Goal: Transaction & Acquisition: Register for event/course

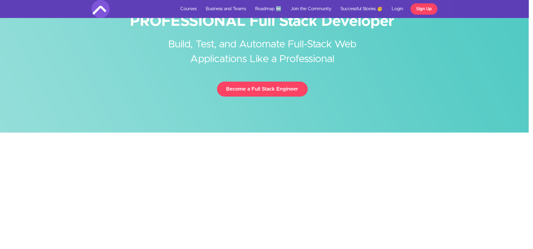
scroll to position [0, 4]
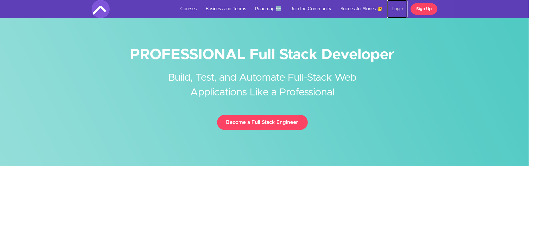
click at [396, 7] on link "Login" at bounding box center [397, 9] width 20 height 18
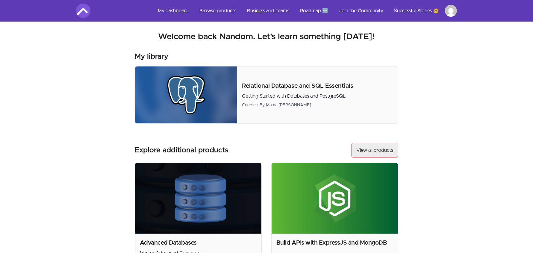
click at [361, 150] on link "View all products" at bounding box center [374, 150] width 47 height 15
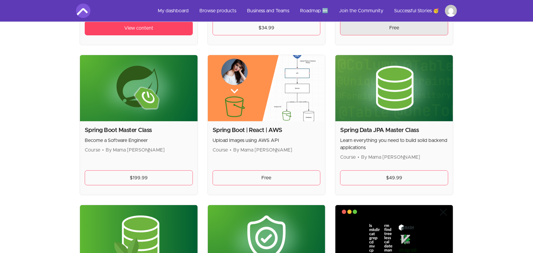
scroll to position [1442, 0]
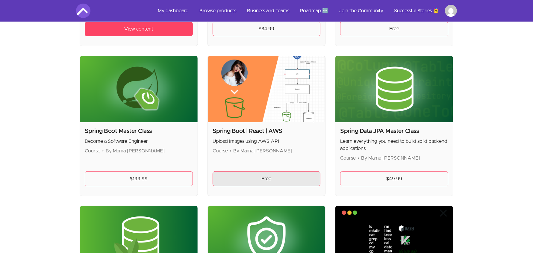
click at [283, 175] on link "Free" at bounding box center [267, 178] width 108 height 15
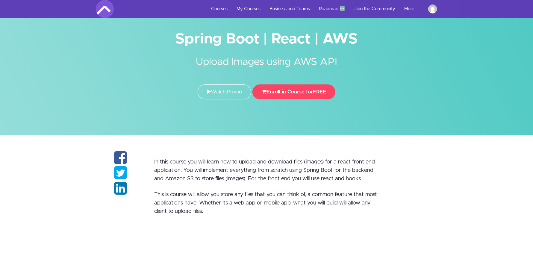
scroll to position [17, 0]
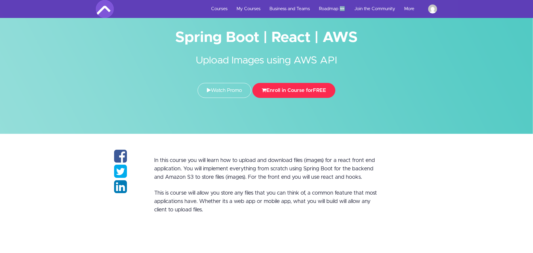
click at [282, 93] on button "Enroll in Course for FREE" at bounding box center [294, 90] width 83 height 15
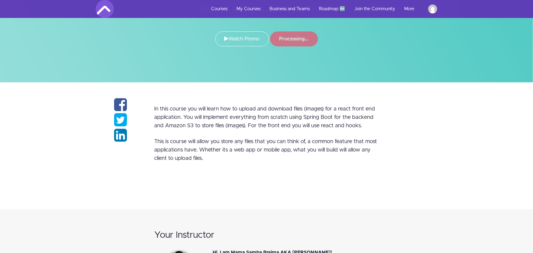
scroll to position [94, 0]
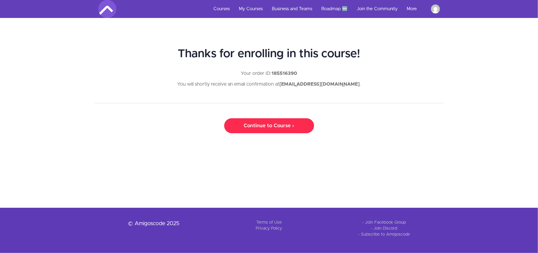
click at [287, 127] on link "Continue to Course ›" at bounding box center [269, 125] width 90 height 15
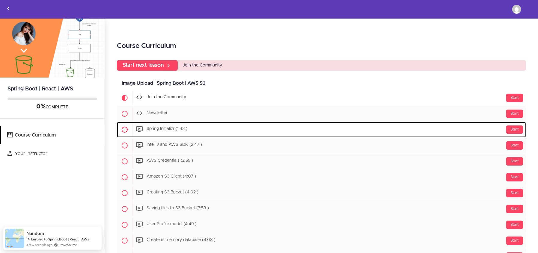
click at [141, 130] on icon at bounding box center [139, 129] width 7 height 7
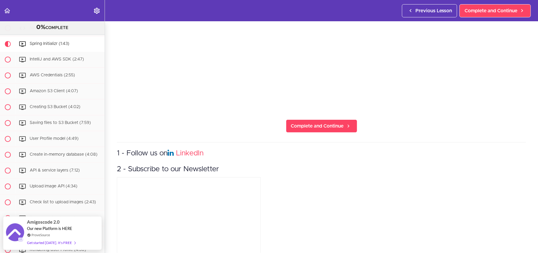
scroll to position [198, 0]
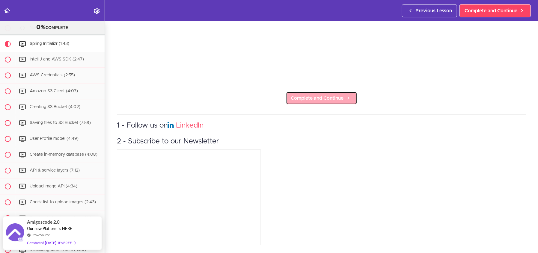
click at [303, 96] on span "Complete and Continue" at bounding box center [317, 98] width 53 height 7
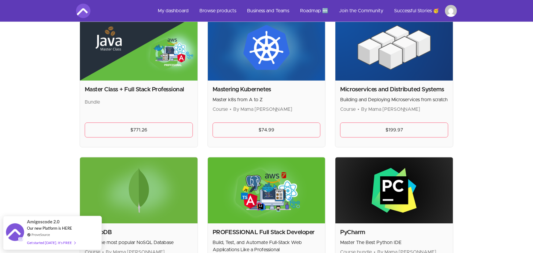
scroll to position [1040, 0]
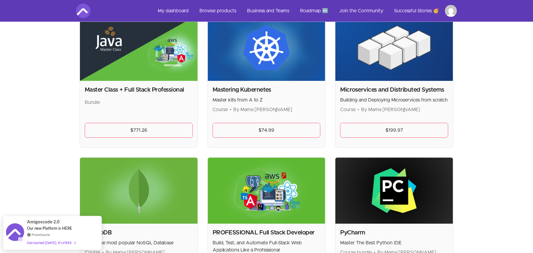
click at [277, 210] on img at bounding box center [267, 191] width 118 height 66
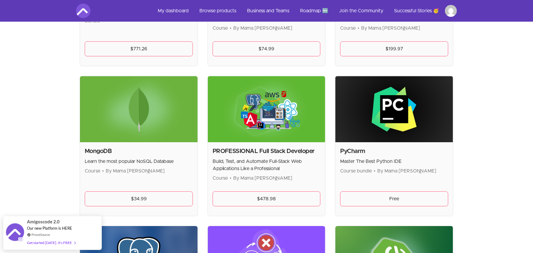
scroll to position [1126, 0]
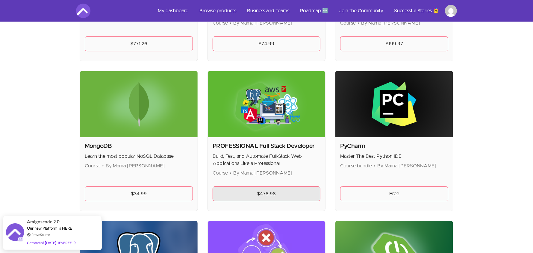
click at [265, 190] on link "$478.98" at bounding box center [267, 193] width 108 height 15
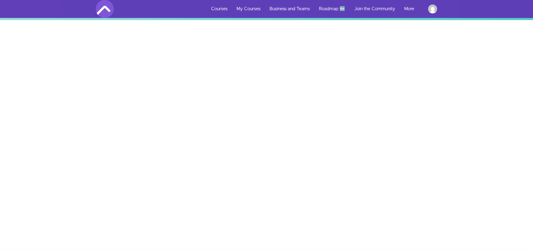
scroll to position [145, 0]
